Goal: Find specific page/section: Find specific page/section

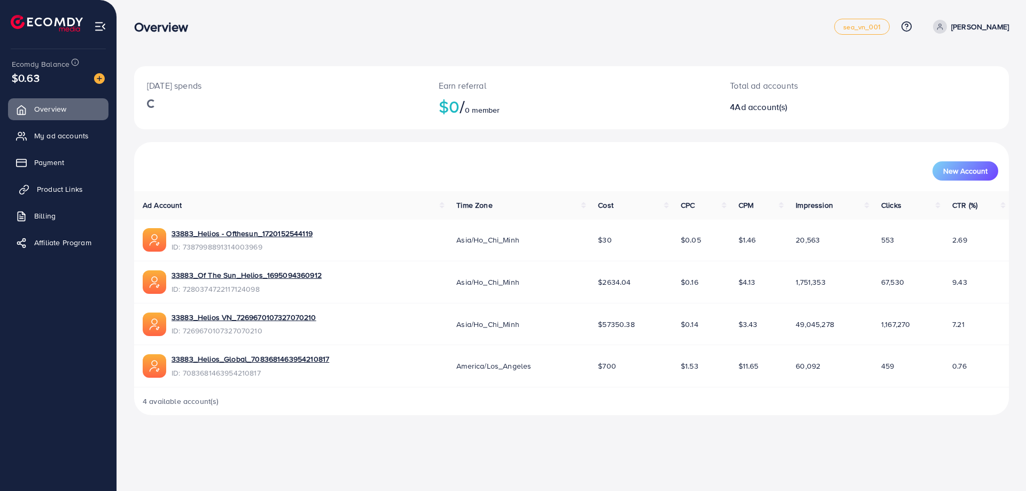
click at [50, 184] on span "Product Links" at bounding box center [60, 189] width 46 height 11
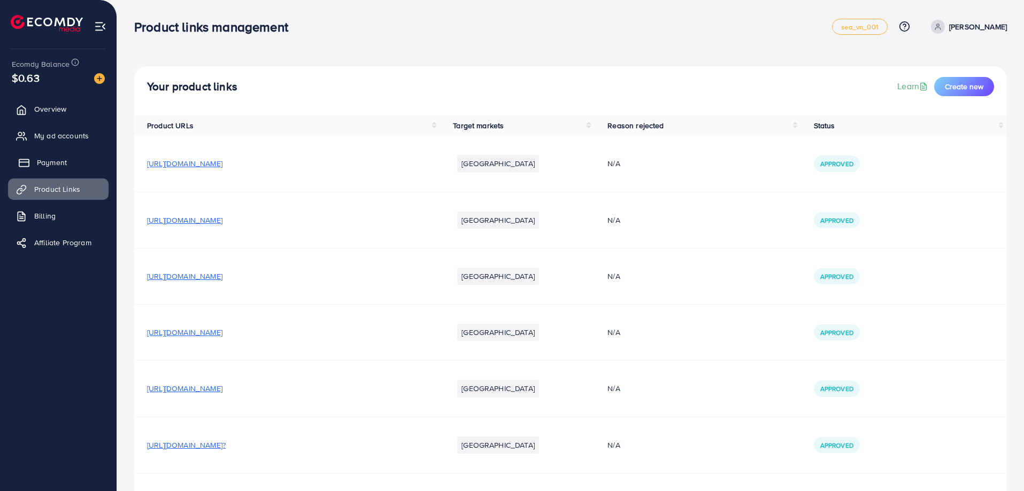
click at [58, 162] on span "Payment" at bounding box center [52, 162] width 30 height 11
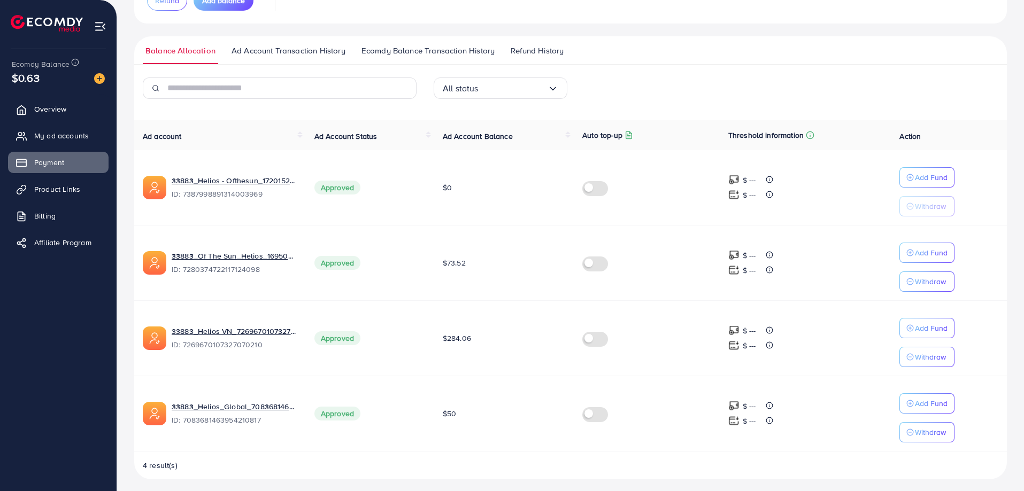
scroll to position [137, 0]
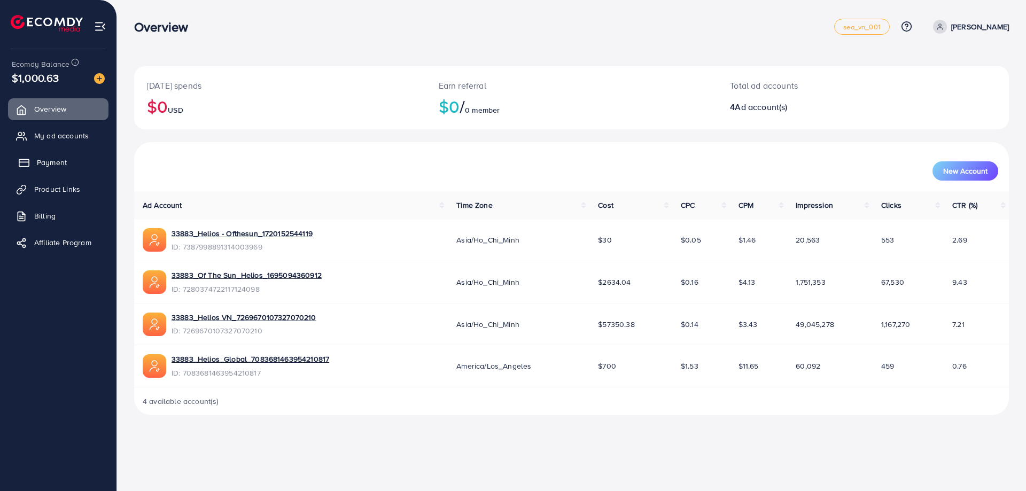
click at [61, 162] on span "Payment" at bounding box center [52, 162] width 30 height 11
